Goal: Information Seeking & Learning: Learn about a topic

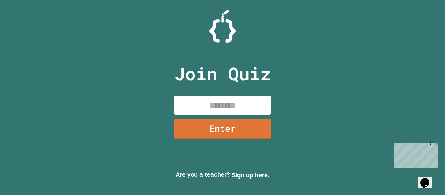
click at [222, 100] on input at bounding box center [223, 105] width 98 height 19
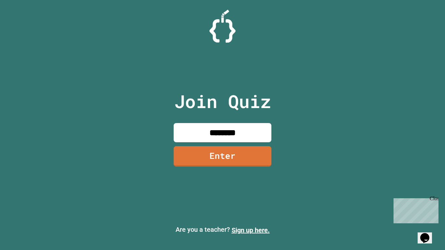
type input "********"
click at [221, 162] on link "Enter" at bounding box center [222, 156] width 96 height 22
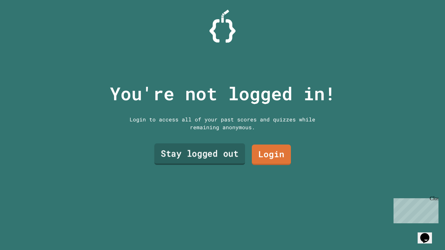
click at [214, 150] on link "Stay logged out" at bounding box center [200, 154] width 91 height 22
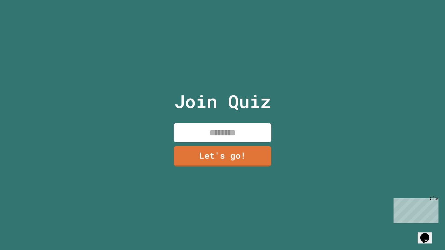
click at [243, 138] on input at bounding box center [223, 132] width 98 height 19
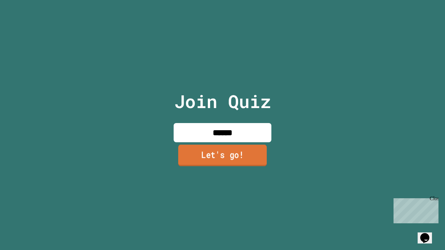
type input "******"
click at [251, 159] on link "Let's go!" at bounding box center [222, 156] width 89 height 22
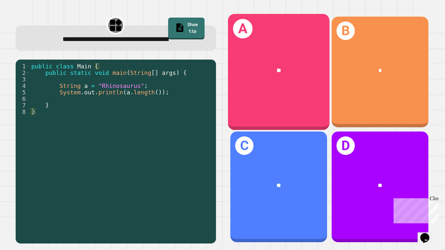
click at [258, 90] on div "A **" at bounding box center [279, 72] width 102 height 116
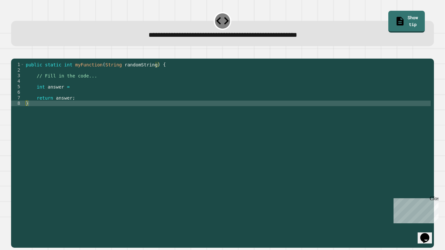
click at [111, 96] on div "public static int myFunction ( String randomString ) { // Fill in the code... i…" at bounding box center [227, 150] width 406 height 177
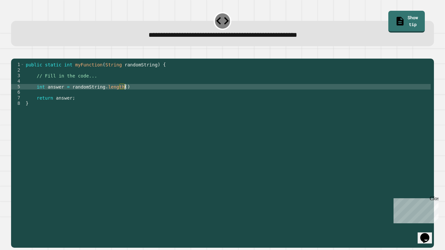
scroll to position [0, 12]
type textarea "**********"
click at [14, 53] on icon "button" at bounding box center [14, 53] width 0 height 0
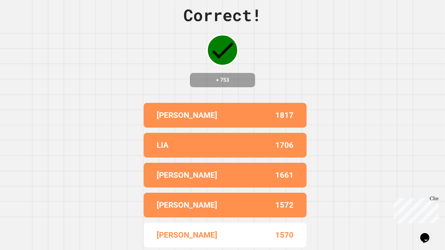
scroll to position [0, 0]
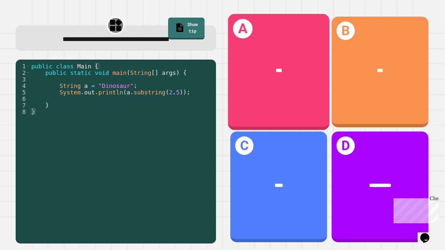
click at [264, 96] on div "A ***" at bounding box center [279, 72] width 102 height 116
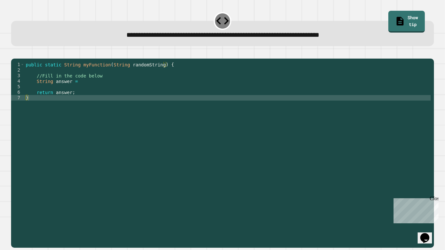
click at [180, 89] on div "public static String myFunction ( String randomString ) { //Fill in the code be…" at bounding box center [227, 150] width 406 height 177
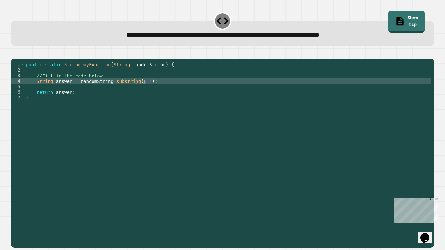
scroll to position [0, 15]
click at [27, 59] on div at bounding box center [222, 55] width 423 height 8
click at [20, 58] on icon "button" at bounding box center [19, 57] width 4 height 5
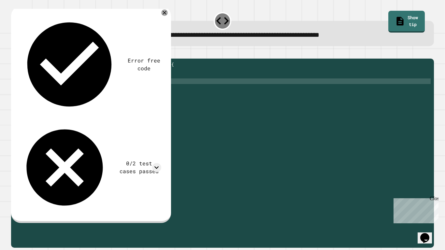
click at [121, 86] on div "public static String myFunction ( String randomString ) { //Fill in the code be…" at bounding box center [227, 150] width 406 height 177
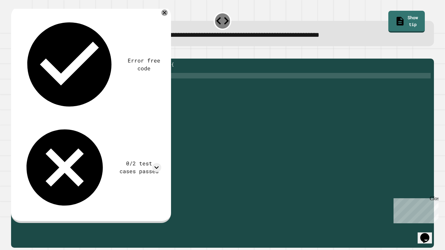
scroll to position [0, 9]
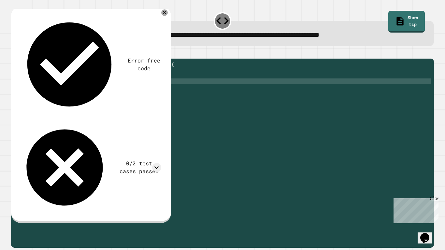
click at [124, 89] on div "public static String myFunction ( String randomString ) { //Fill in the code be…" at bounding box center [227, 150] width 406 height 177
click at [153, 75] on div "public static String myFunction ( String randomString ) { //Fill in the code be…" at bounding box center [227, 150] width 406 height 177
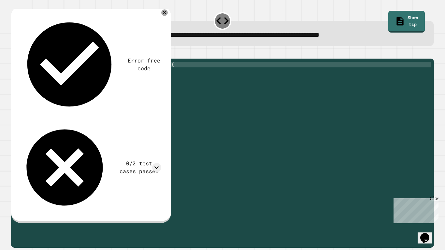
click at [144, 94] on div "public static String myFunction ( String randomString ) { //Fill in the code be…" at bounding box center [227, 150] width 406 height 177
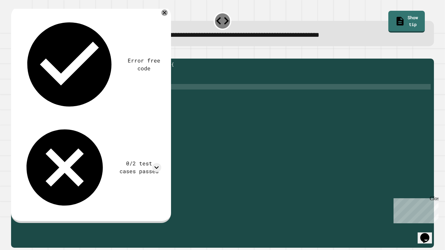
click at [144, 92] on div "public static String myFunction ( String randomString ) { //Fill in the code be…" at bounding box center [227, 150] width 406 height 177
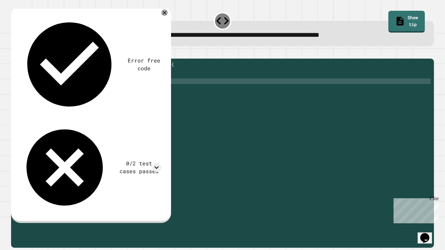
click at [135, 90] on div "public static String myFunction ( String randomString ) { //Fill in the code be…" at bounding box center [227, 150] width 406 height 177
click at [126, 90] on div "public static String myFunction ( String randomString ) { //Fill in the code be…" at bounding box center [227, 150] width 406 height 177
click at [124, 89] on div "public static String myFunction ( String randomString ) { //Fill in the code be…" at bounding box center [227, 150] width 406 height 177
click at [122, 89] on div "public static String myFunction ( String randomString ) { //Fill in the code be…" at bounding box center [227, 150] width 406 height 177
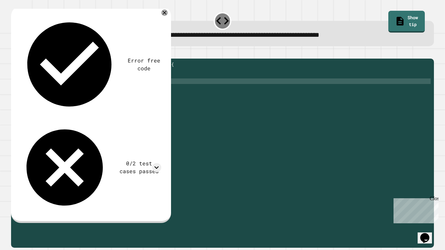
click at [14, 53] on icon "button" at bounding box center [14, 53] width 0 height 0
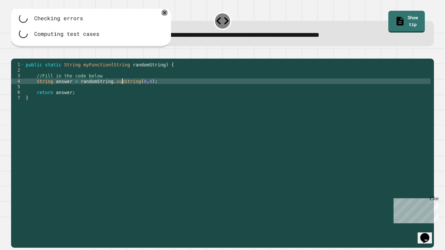
click at [123, 91] on div "public static String myFunction ( String randomString ) { //Fill in the code be…" at bounding box center [227, 150] width 406 height 177
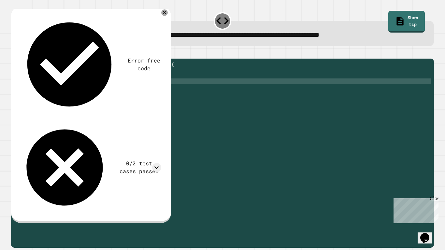
click at [27, 59] on div at bounding box center [222, 55] width 423 height 8
click at [14, 53] on icon "button" at bounding box center [14, 53] width 0 height 0
click at [147, 91] on div "public static String myFunction ( String randomString ) { //Fill in the code be…" at bounding box center [227, 150] width 406 height 177
click at [169, 15] on icon at bounding box center [165, 13] width 8 height 8
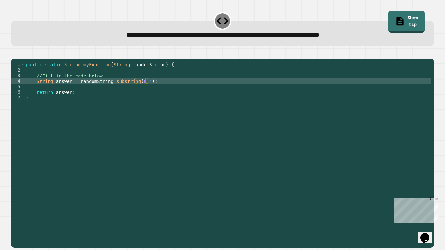
click at [145, 90] on div "public static String myFunction ( String randomString ) { //Fill in the code be…" at bounding box center [227, 150] width 406 height 177
type textarea "**********"
click at [14, 53] on icon "button" at bounding box center [14, 53] width 0 height 0
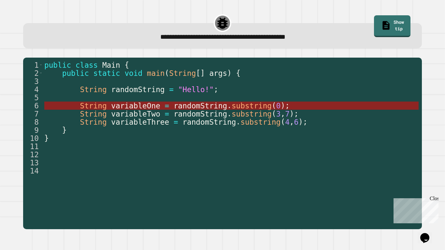
click at [260, 105] on span "substring" at bounding box center [252, 106] width 40 height 8
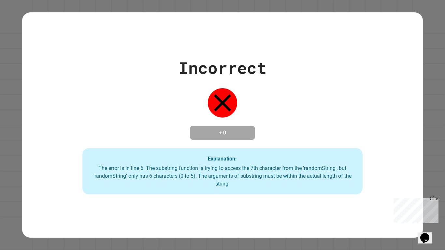
click at [261, 120] on div "Incorrect + 0 Explanation: The error is in line 6. The substring function is tr…" at bounding box center [222, 125] width 401 height 139
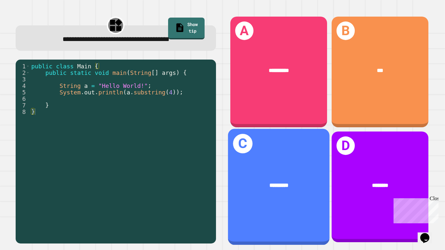
click at [293, 152] on div "C *********" at bounding box center [279, 187] width 102 height 116
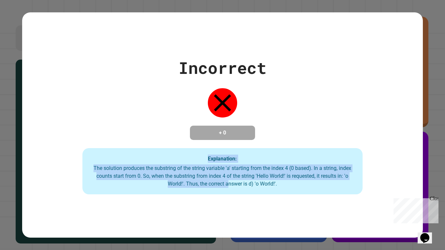
drag, startPoint x: 177, startPoint y: 164, endPoint x: 229, endPoint y: 185, distance: 55.7
click at [229, 185] on div "Explanation: The solution produces the substring of the string variable 'a' sta…" at bounding box center [222, 171] width 281 height 46
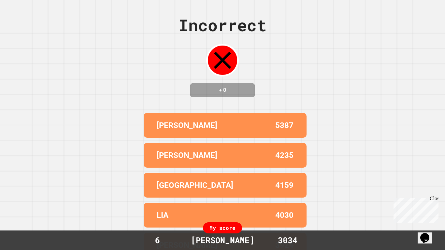
click at [317, 151] on div "Incorrect + 0 NICK 5387 [PERSON_NAME] 4235 DEVON 4159 LIA 4030 [PERSON_NAME] 39…" at bounding box center [222, 125] width 445 height 250
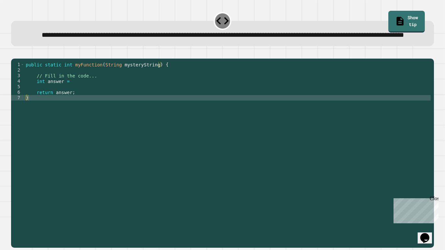
click at [95, 99] on div "public static int myFunction ( String mysteryString ) { // Fill in the code... …" at bounding box center [227, 145] width 406 height 166
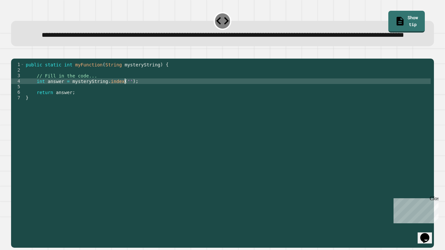
scroll to position [0, 13]
click at [14, 53] on icon "button" at bounding box center [14, 53] width 0 height 0
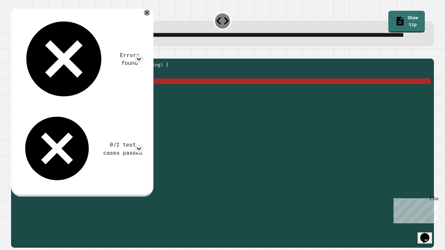
click at [127, 102] on div "public static int myFunction ( String mysteryString ) { // Fill in the code... …" at bounding box center [227, 145] width 406 height 166
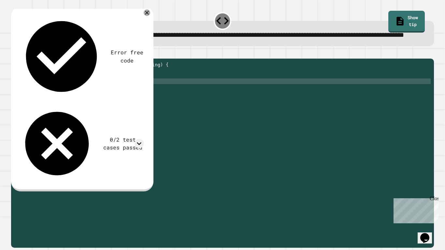
click at [13, 59] on div at bounding box center [222, 55] width 423 height 8
click at [20, 60] on icon "button" at bounding box center [19, 57] width 4 height 5
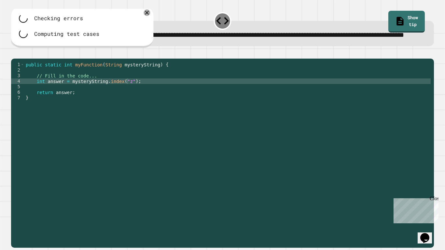
click at [130, 103] on div "public static int myFunction ( String mysteryString ) { // Fill in the code... …" at bounding box center [227, 145] width 406 height 166
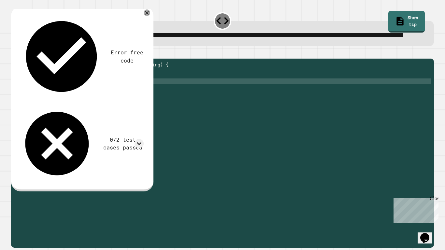
scroll to position [0, 12]
click at [389, 21] on link "Show tip" at bounding box center [407, 22] width 37 height 22
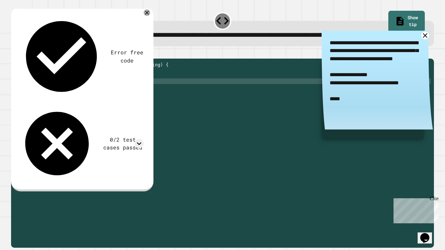
click at [426, 40] on icon at bounding box center [425, 36] width 8 height 8
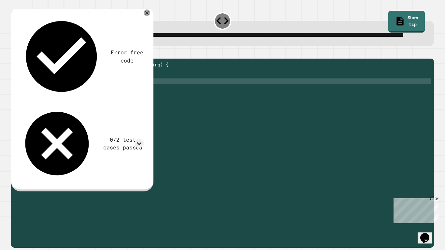
click at [119, 101] on div "public static int myFunction ( String mysteryString ) { // Fill in the code... …" at bounding box center [227, 145] width 406 height 166
click at [128, 103] on div "public static int myFunction ( String mysteryString ) { // Fill in the code... …" at bounding box center [227, 145] width 406 height 166
click at [21, 60] on icon "button" at bounding box center [19, 57] width 4 height 5
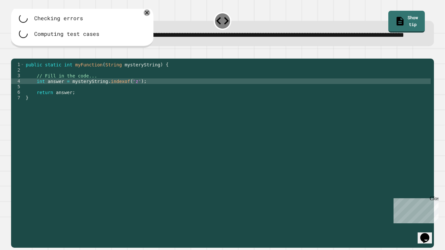
click at [122, 101] on div "public static int myFunction ( String mysteryString ) { // Fill in the code... …" at bounding box center [227, 145] width 406 height 166
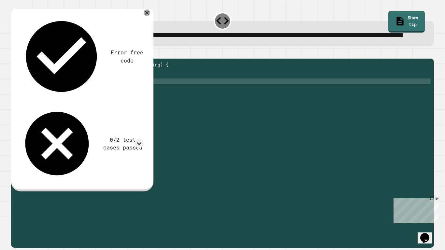
scroll to position [0, 12]
type textarea "**********"
click at [14, 53] on icon "button" at bounding box center [14, 53] width 0 height 0
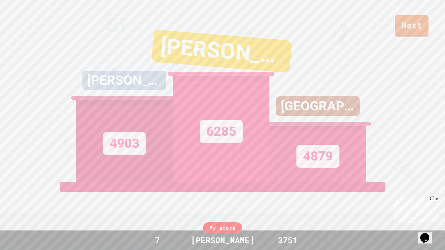
click at [399, 32] on link "Next" at bounding box center [412, 26] width 34 height 22
